Goal: Task Accomplishment & Management: Use online tool/utility

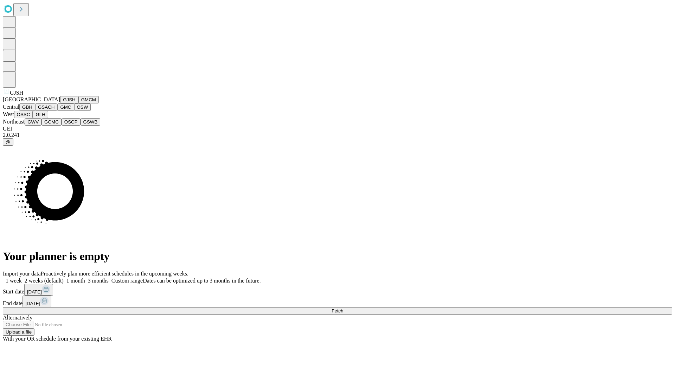
click at [60, 103] on button "GJSH" at bounding box center [69, 99] width 18 height 7
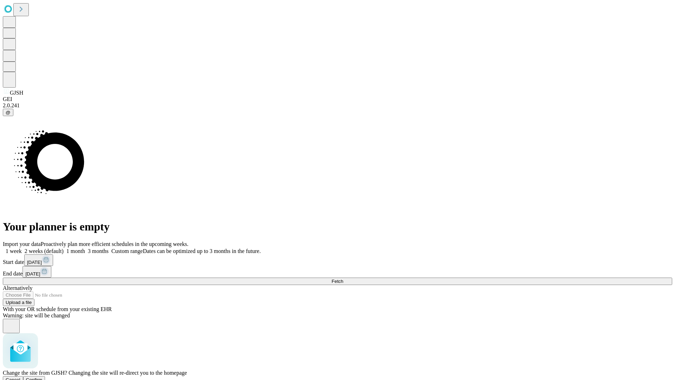
click at [43, 377] on span "Confirm" at bounding box center [34, 379] width 17 height 5
click at [64, 248] on label "2 weeks (default)" at bounding box center [43, 251] width 42 height 6
click at [343, 278] on span "Fetch" at bounding box center [338, 280] width 12 height 5
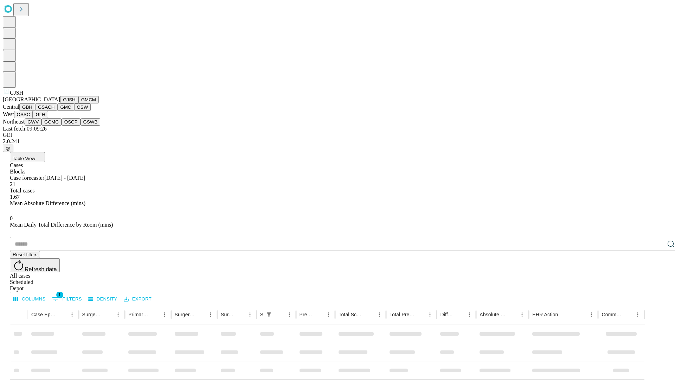
click at [78, 103] on button "GMCM" at bounding box center [88, 99] width 20 height 7
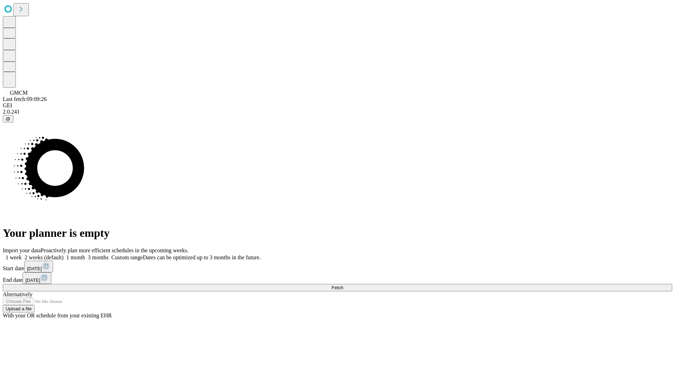
click at [64, 254] on label "2 weeks (default)" at bounding box center [43, 257] width 42 height 6
click at [343, 285] on span "Fetch" at bounding box center [338, 287] width 12 height 5
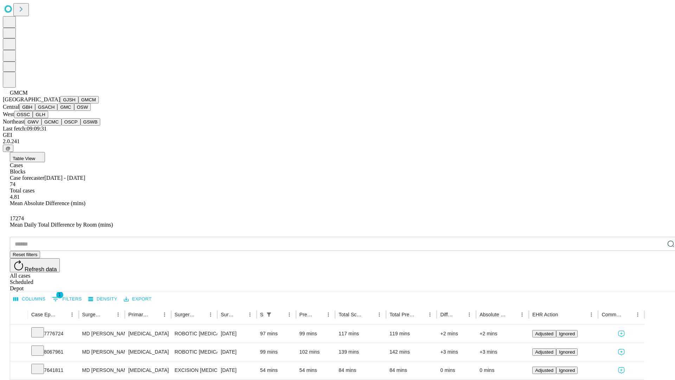
click at [35, 111] on button "GBH" at bounding box center [27, 106] width 16 height 7
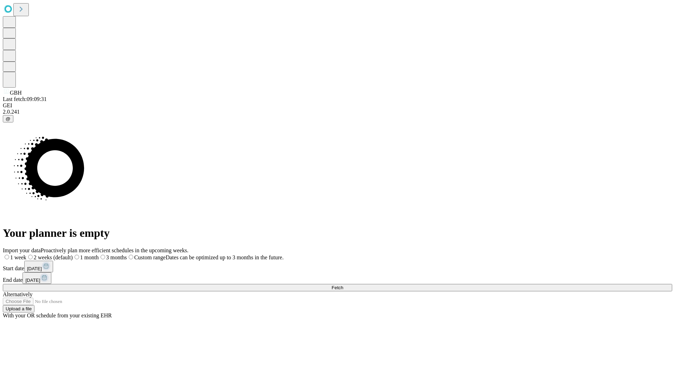
click at [343, 285] on span "Fetch" at bounding box center [338, 287] width 12 height 5
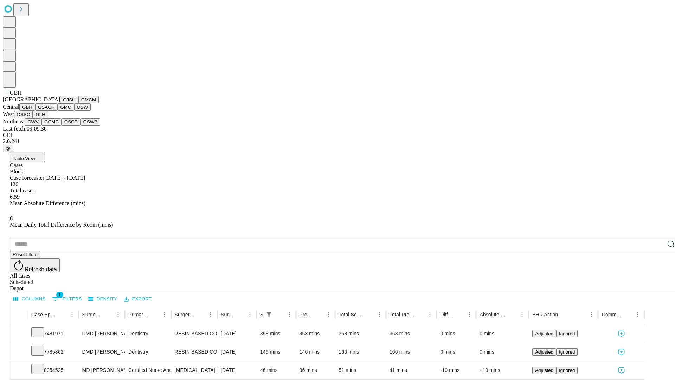
click at [54, 111] on button "GSACH" at bounding box center [46, 106] width 22 height 7
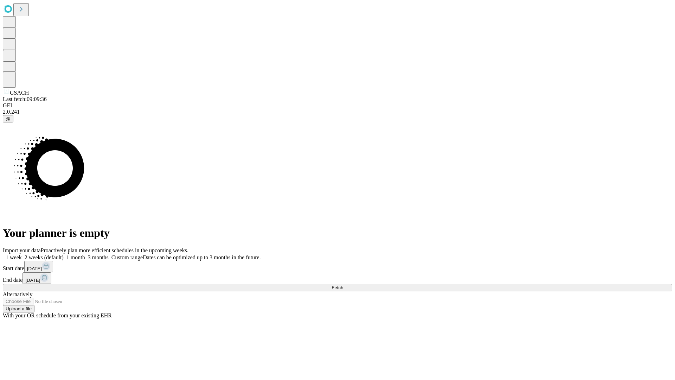
click at [64, 254] on label "2 weeks (default)" at bounding box center [43, 257] width 42 height 6
click at [343, 285] on span "Fetch" at bounding box center [338, 287] width 12 height 5
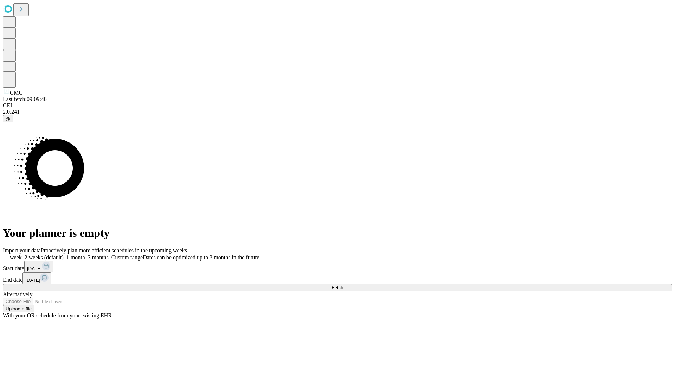
click at [64, 254] on label "2 weeks (default)" at bounding box center [43, 257] width 42 height 6
click at [343, 285] on span "Fetch" at bounding box center [338, 287] width 12 height 5
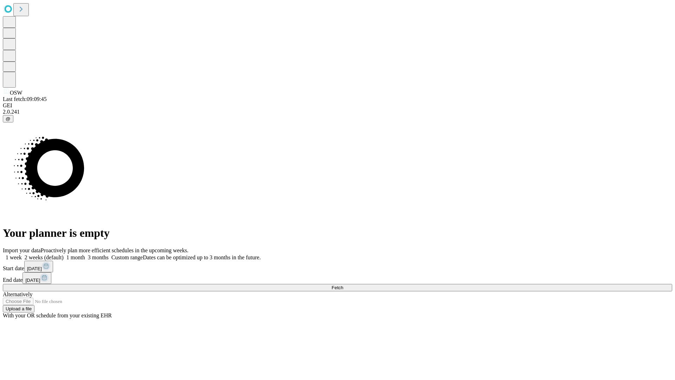
click at [64, 254] on label "2 weeks (default)" at bounding box center [43, 257] width 42 height 6
click at [343, 285] on span "Fetch" at bounding box center [338, 287] width 12 height 5
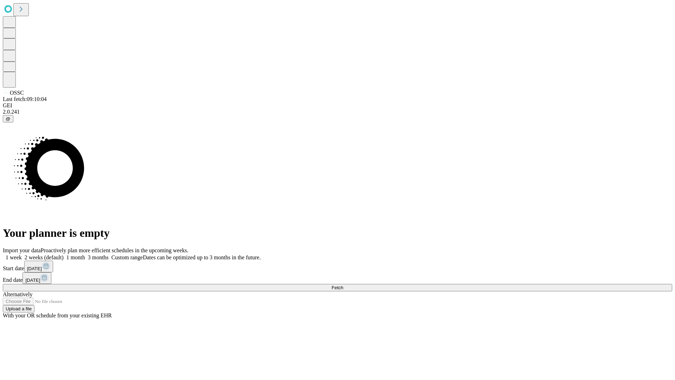
click at [64, 254] on label "2 weeks (default)" at bounding box center [43, 257] width 42 height 6
click at [343, 285] on span "Fetch" at bounding box center [338, 287] width 12 height 5
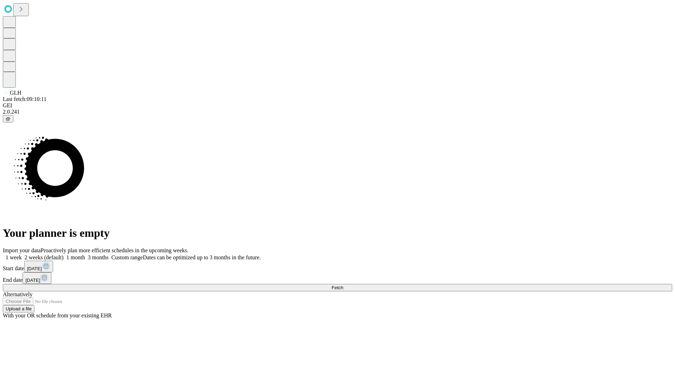
click at [64, 254] on label "2 weeks (default)" at bounding box center [43, 257] width 42 height 6
click at [343, 285] on span "Fetch" at bounding box center [338, 287] width 12 height 5
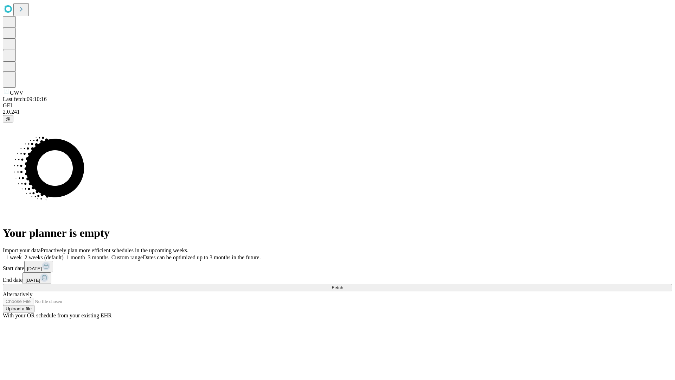
click at [64, 254] on label "2 weeks (default)" at bounding box center [43, 257] width 42 height 6
click at [343, 285] on span "Fetch" at bounding box center [338, 287] width 12 height 5
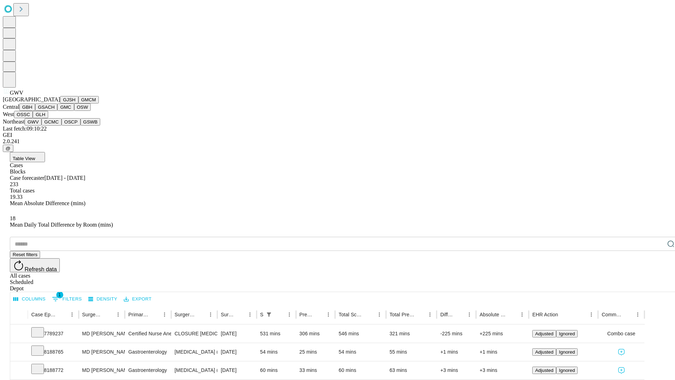
click at [54, 126] on button "GCMC" at bounding box center [51, 121] width 20 height 7
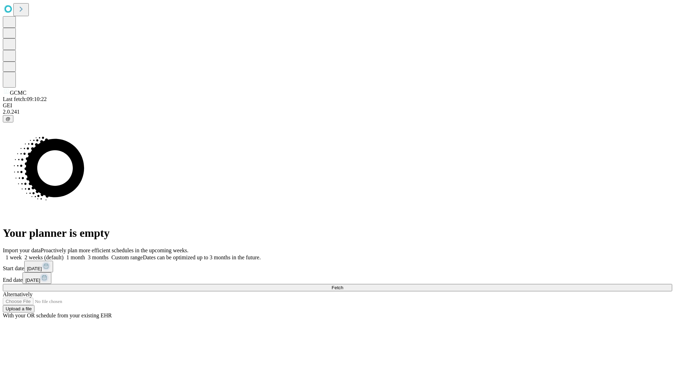
click at [343, 285] on span "Fetch" at bounding box center [338, 287] width 12 height 5
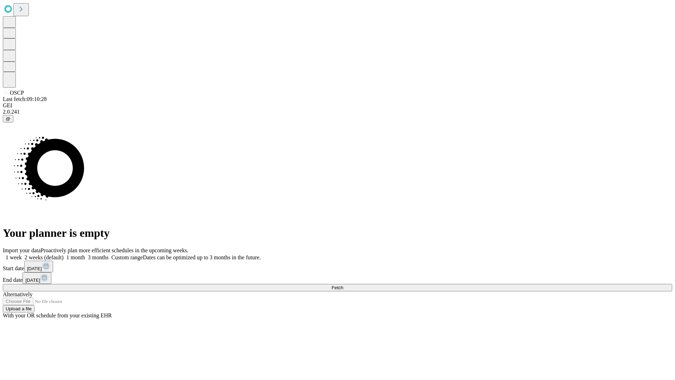
click at [343, 285] on span "Fetch" at bounding box center [338, 287] width 12 height 5
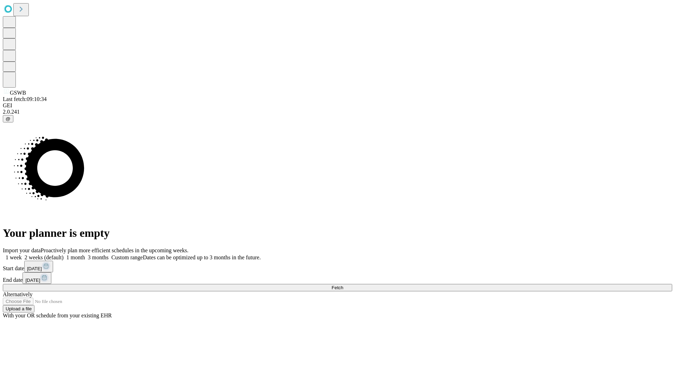
click at [64, 254] on label "2 weeks (default)" at bounding box center [43, 257] width 42 height 6
click at [343, 285] on span "Fetch" at bounding box center [338, 287] width 12 height 5
